Goal: Browse casually

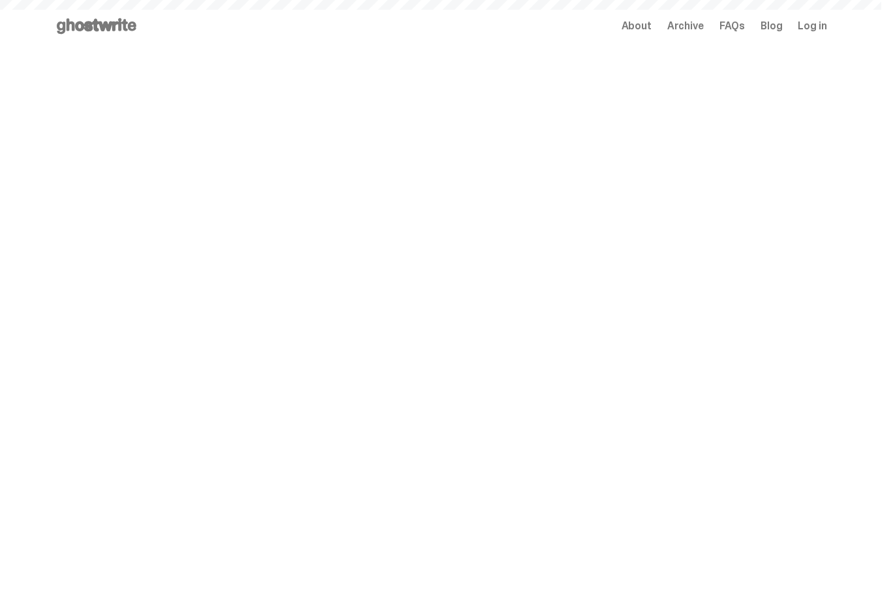
scroll to position [77, 0]
